Goal: Task Accomplishment & Management: Use online tool/utility

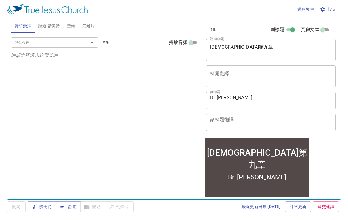
click at [328, 10] on span "設定" at bounding box center [328, 9] width 15 height 7
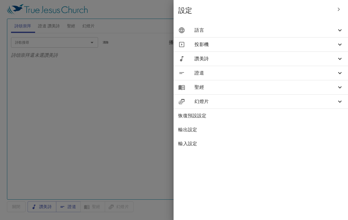
click at [341, 29] on icon at bounding box center [340, 30] width 7 height 7
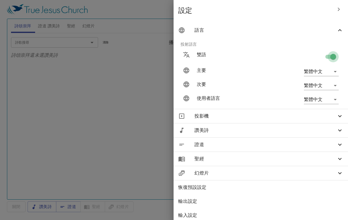
click at [335, 56] on input "checkbox" at bounding box center [333, 57] width 33 height 11
checkbox input "false"
click at [171, 101] on div at bounding box center [174, 110] width 348 height 220
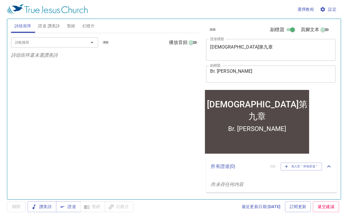
click at [246, 47] on textarea "馬可福音第九章" at bounding box center [270, 49] width 121 height 11
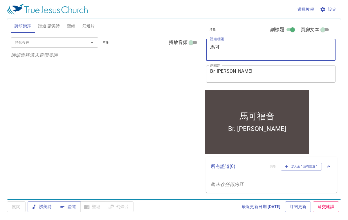
type textarea "馬"
paste textarea "[PERSON_NAME][DEMOGRAPHIC_DATA]第十六章"
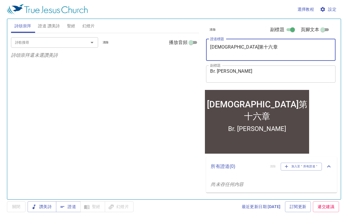
type textarea "[PERSON_NAME][DEMOGRAPHIC_DATA]第十六章"
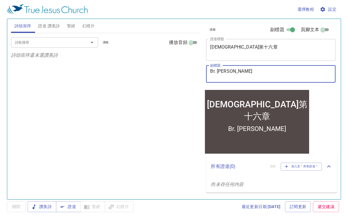
click at [295, 71] on textarea "Br. J Liang" at bounding box center [270, 73] width 121 height 11
type textarea "B"
click at [305, 78] on textarea "副標題" at bounding box center [270, 73] width 121 height 11
paste textarea "Sis. Grace"
type textarea "S"
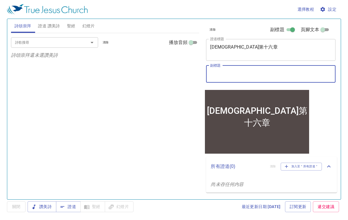
paste textarea "Sis. Grace"
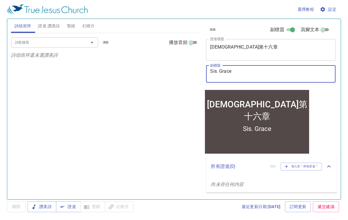
type textarea "Sis. Grace"
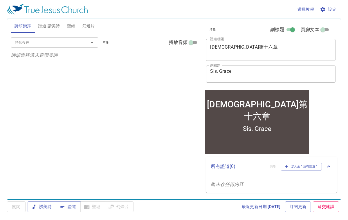
click at [138, 156] on div "詩歌搜尋 詩歌搜尋 清除 播放音頻 詩頌崇拜還未選讚美詩" at bounding box center [105, 113] width 188 height 161
click at [73, 208] on span "證道" at bounding box center [68, 206] width 15 height 7
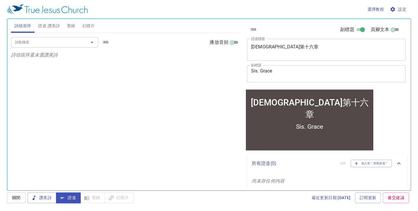
click at [70, 25] on span "聖經" at bounding box center [71, 25] width 8 height 7
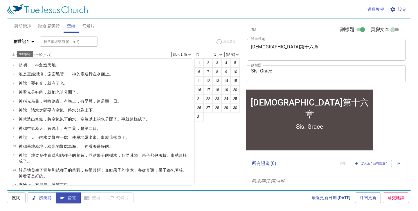
click at [34, 40] on icon "button" at bounding box center [32, 41] width 7 height 7
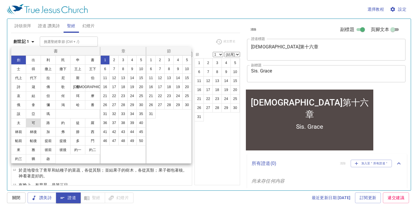
click at [37, 123] on button "可" at bounding box center [33, 122] width 15 height 9
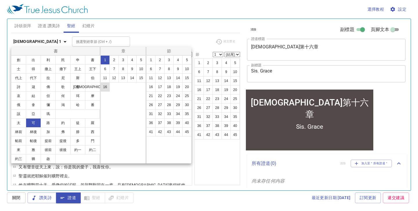
click at [105, 87] on button "16" at bounding box center [104, 86] width 9 height 9
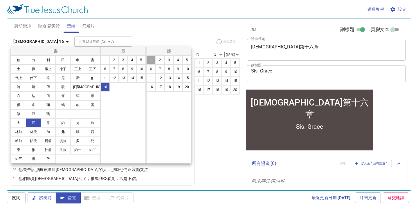
click at [153, 62] on button "1" at bounding box center [150, 59] width 9 height 9
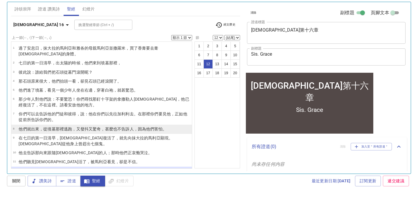
scroll to position [61, 0]
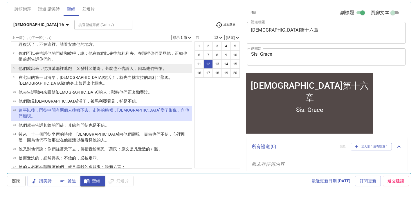
select select "13"
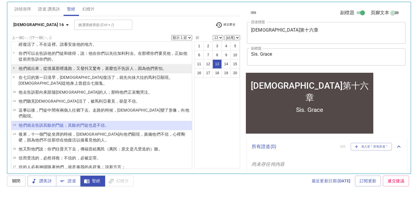
scroll to position [0, 0]
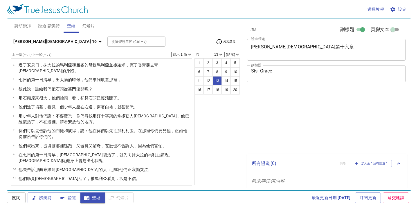
select select "13"
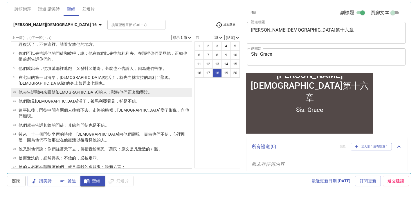
scroll to position [82, 0]
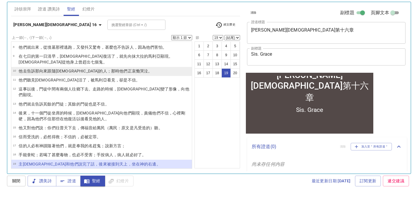
select select "20"
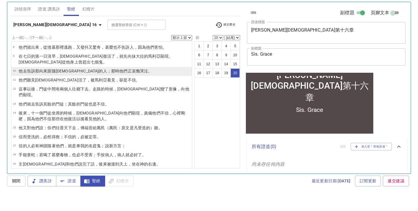
scroll to position [0, 0]
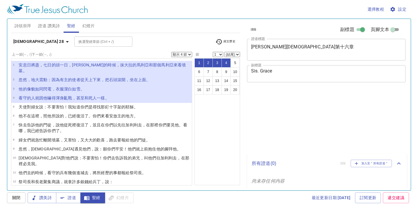
select select "4"
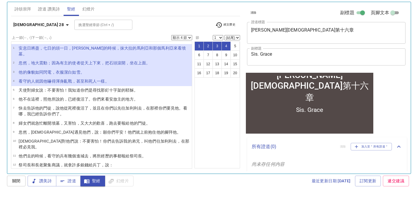
scroll to position [17, 0]
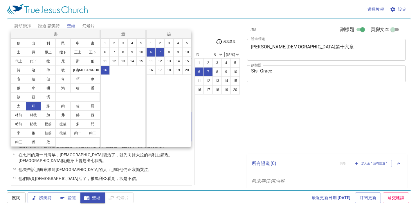
select select "2"
select select "6"
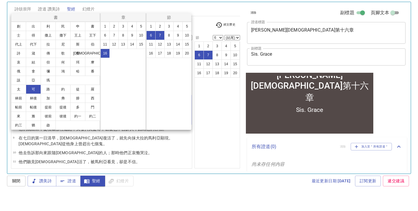
scroll to position [17, 0]
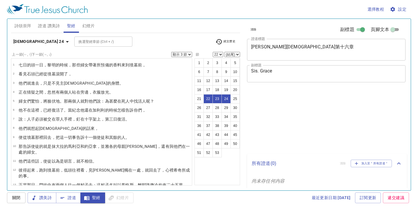
select select "3"
select select "22"
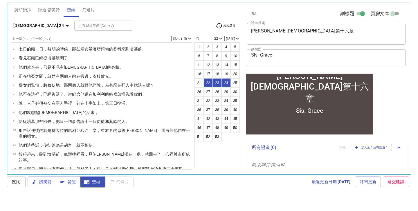
scroll to position [146, 0]
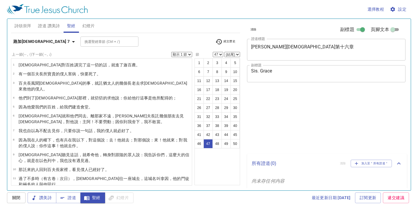
select select "47"
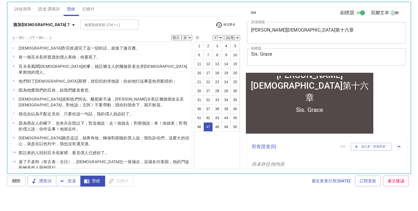
scroll to position [423, 0]
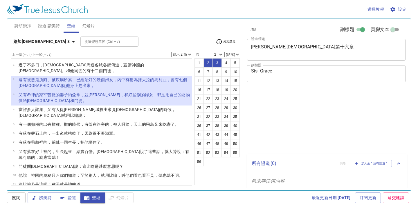
select select "2"
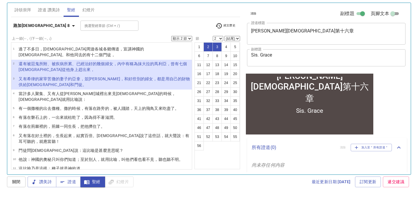
scroll to position [16, 0]
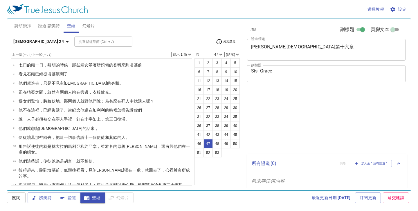
select select "47"
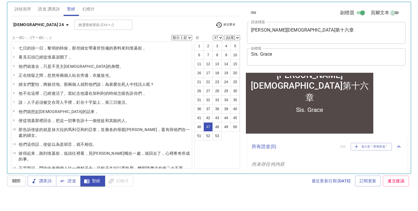
scroll to position [381, 0]
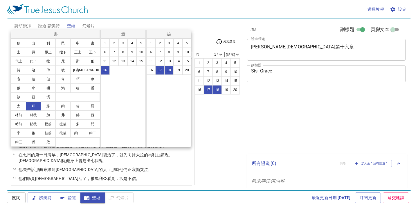
select select "2"
select select "17"
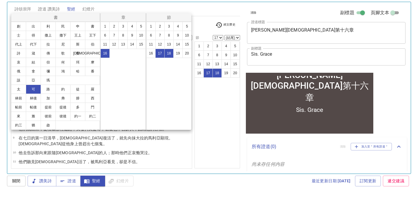
scroll to position [82, 0]
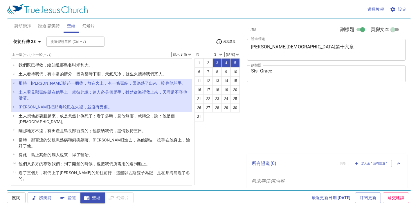
select select "3"
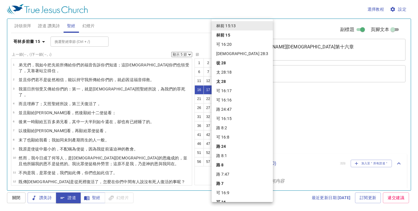
select select "5"
select select "13"
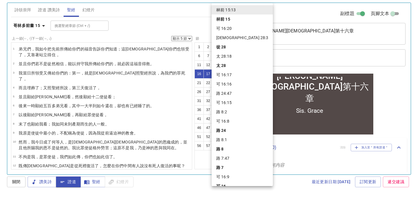
scroll to position [64, 0]
